Goal: Find specific page/section: Find specific page/section

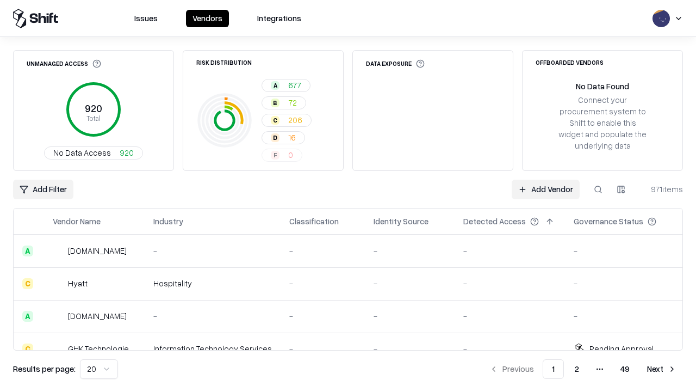
click at [348, 196] on div "Add Filter Add Vendor 971 items" at bounding box center [348, 189] width 670 height 20
click at [43, 189] on html "Issues Vendors Integrations Unmanaged Access 920 Total No Data Access 920 Risk …" at bounding box center [348, 196] width 696 height 392
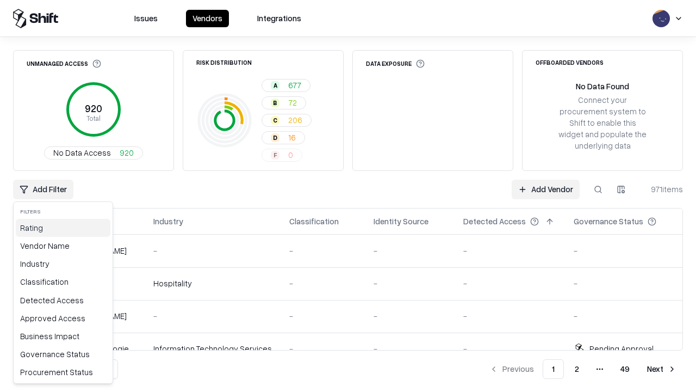
click at [63, 227] on div "Rating" at bounding box center [63, 228] width 95 height 18
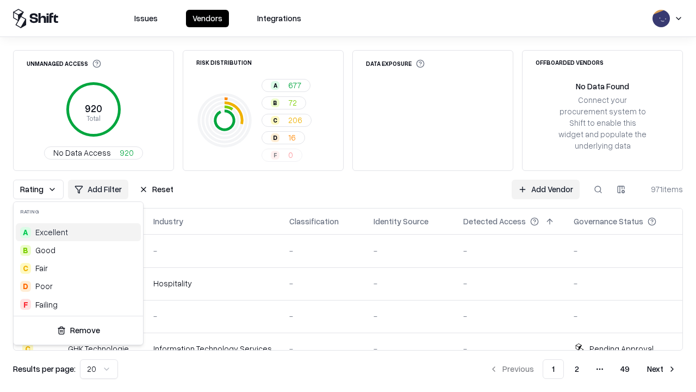
click at [348, 196] on html "Issues Vendors Integrations Unmanaged Access 920 Total No Data Access 920 Risk …" at bounding box center [348, 196] width 696 height 392
click at [348, 196] on div "Rating Add Filter Reset Add Vendor 971 items" at bounding box center [348, 189] width 670 height 20
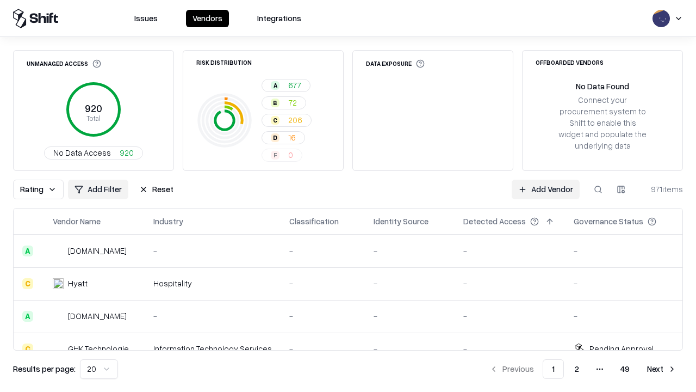
click at [156, 189] on button "Reset" at bounding box center [156, 189] width 47 height 20
click at [348, 196] on div "Add Filter Add Vendor 971 items" at bounding box center [348, 189] width 670 height 20
click at [43, 189] on html "Issues Vendors Integrations Unmanaged Access 920 Total No Data Access 920 Risk …" at bounding box center [348, 196] width 696 height 392
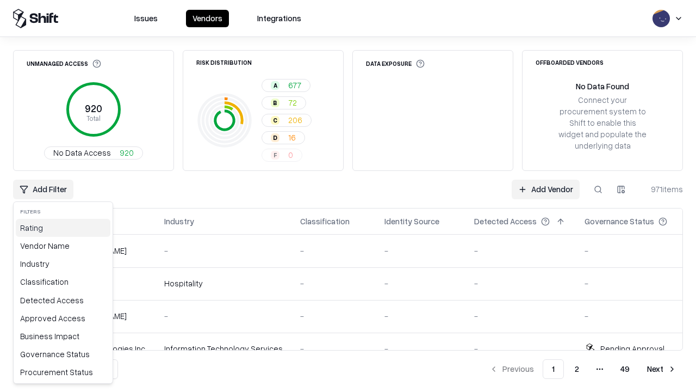
click at [63, 227] on div "Rating" at bounding box center [63, 228] width 95 height 18
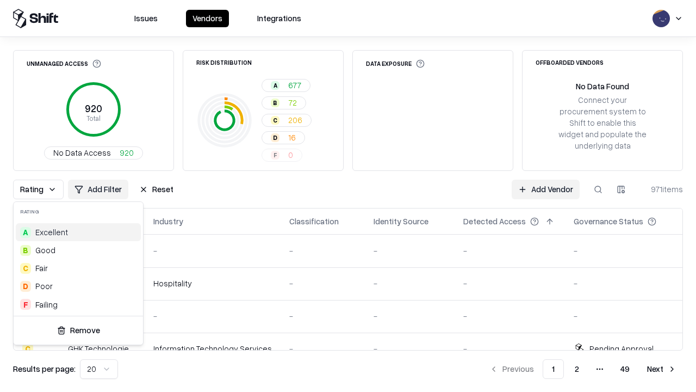
click at [78, 250] on div "B Good" at bounding box center [78, 250] width 125 height 18
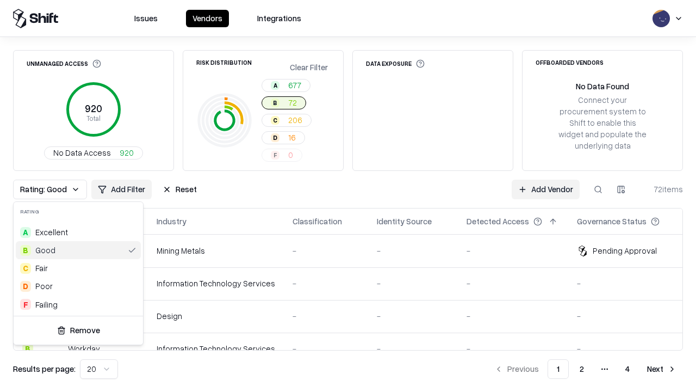
click at [348, 196] on html "Issues Vendors Integrations Unmanaged Access 920 Total No Data Access 920 Risk …" at bounding box center [348, 196] width 696 height 392
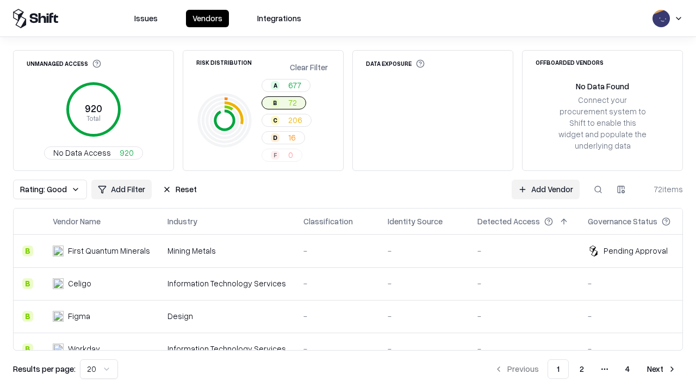
click at [348, 196] on div "Rating: Good Add Filter Reset Add Vendor 72 items" at bounding box center [348, 189] width 670 height 20
click at [179, 189] on button "Reset" at bounding box center [179, 189] width 47 height 20
click at [348, 196] on div "Add Filter Add Vendor 72 items" at bounding box center [348, 189] width 670 height 20
click at [43, 189] on html "Issues Vendors Integrations Unmanaged Access 920 Total No Data Access 920 Risk …" at bounding box center [348, 196] width 696 height 392
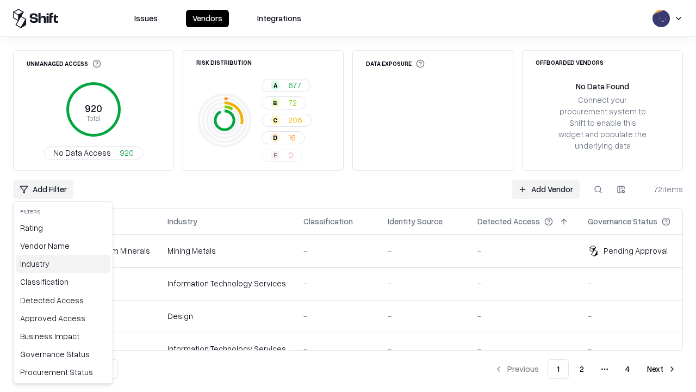
click at [63, 263] on div "Industry" at bounding box center [63, 263] width 95 height 18
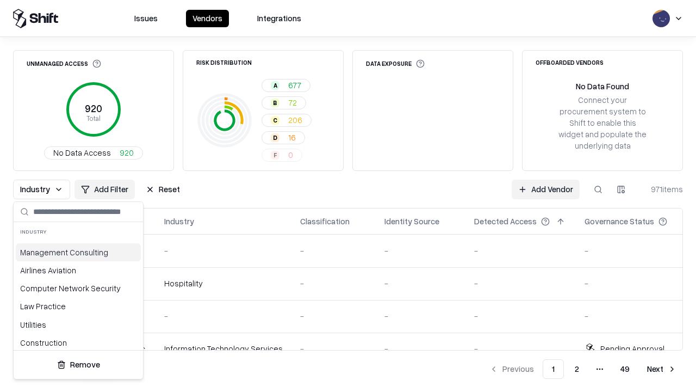
click at [348, 196] on html "Issues Vendors Integrations Unmanaged Access 920 Total No Data Access 920 Risk …" at bounding box center [348, 196] width 696 height 392
click at [348, 196] on div "Industry Add Filter Reset Add Vendor 971 items" at bounding box center [348, 189] width 670 height 20
click at [163, 189] on button "Reset" at bounding box center [162, 189] width 47 height 20
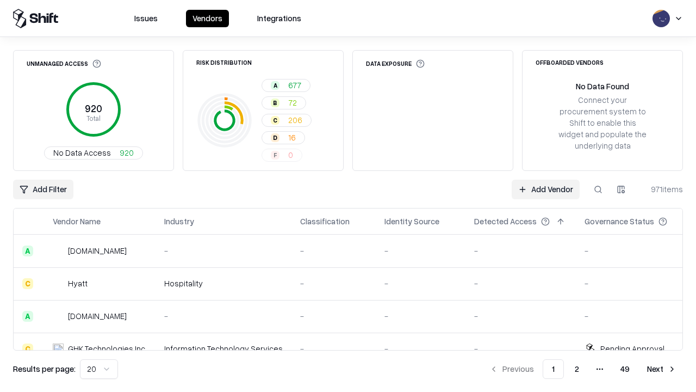
click at [348, 196] on div "Add Filter Add Vendor 971 items" at bounding box center [348, 189] width 670 height 20
click at [43, 189] on html "Issues Vendors Integrations Unmanaged Access 920 Total No Data Access 920 Risk …" at bounding box center [348, 196] width 696 height 392
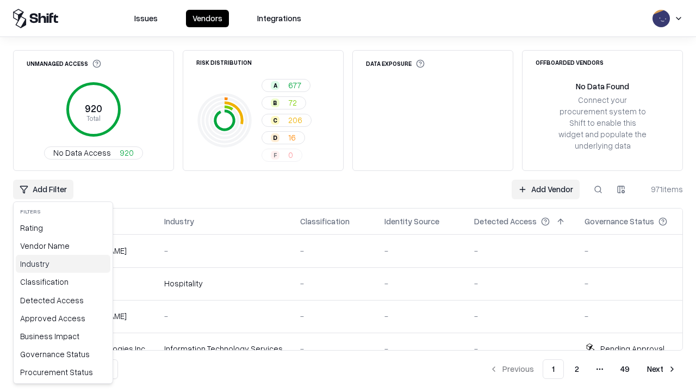
click at [63, 263] on div "Industry" at bounding box center [63, 263] width 95 height 18
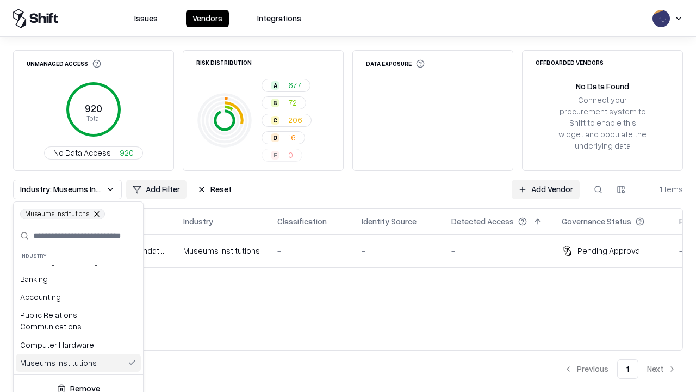
click at [348, 196] on html "Issues Vendors Integrations Unmanaged Access 920 Total No Data Access 920 Risk …" at bounding box center [348, 196] width 696 height 392
click at [348, 196] on div "Industry: Museums Institutions Add Filter Reset Add Vendor 1 items" at bounding box center [348, 189] width 670 height 20
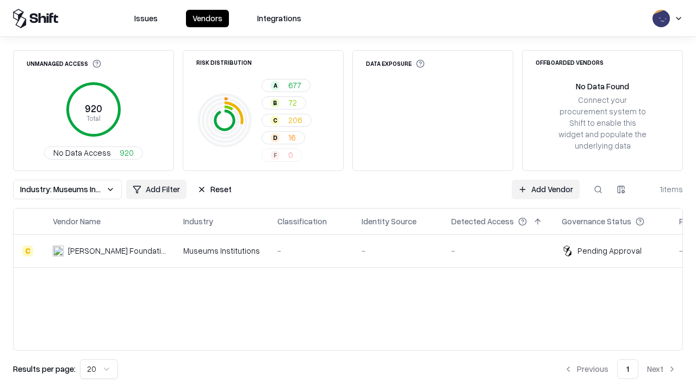
click at [214, 189] on button "Reset" at bounding box center [214, 189] width 47 height 20
click at [348, 196] on div "Add Filter Add Vendor 1 items" at bounding box center [348, 189] width 670 height 20
click at [43, 189] on html "Issues Vendors Integrations Unmanaged Access 920 Total No Data Access 920 Risk …" at bounding box center [348, 196] width 696 height 392
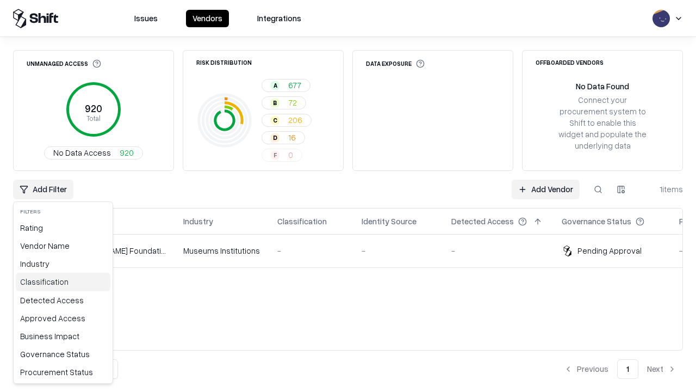
click at [63, 281] on div "Classification" at bounding box center [63, 281] width 95 height 18
